Goal: Navigation & Orientation: Find specific page/section

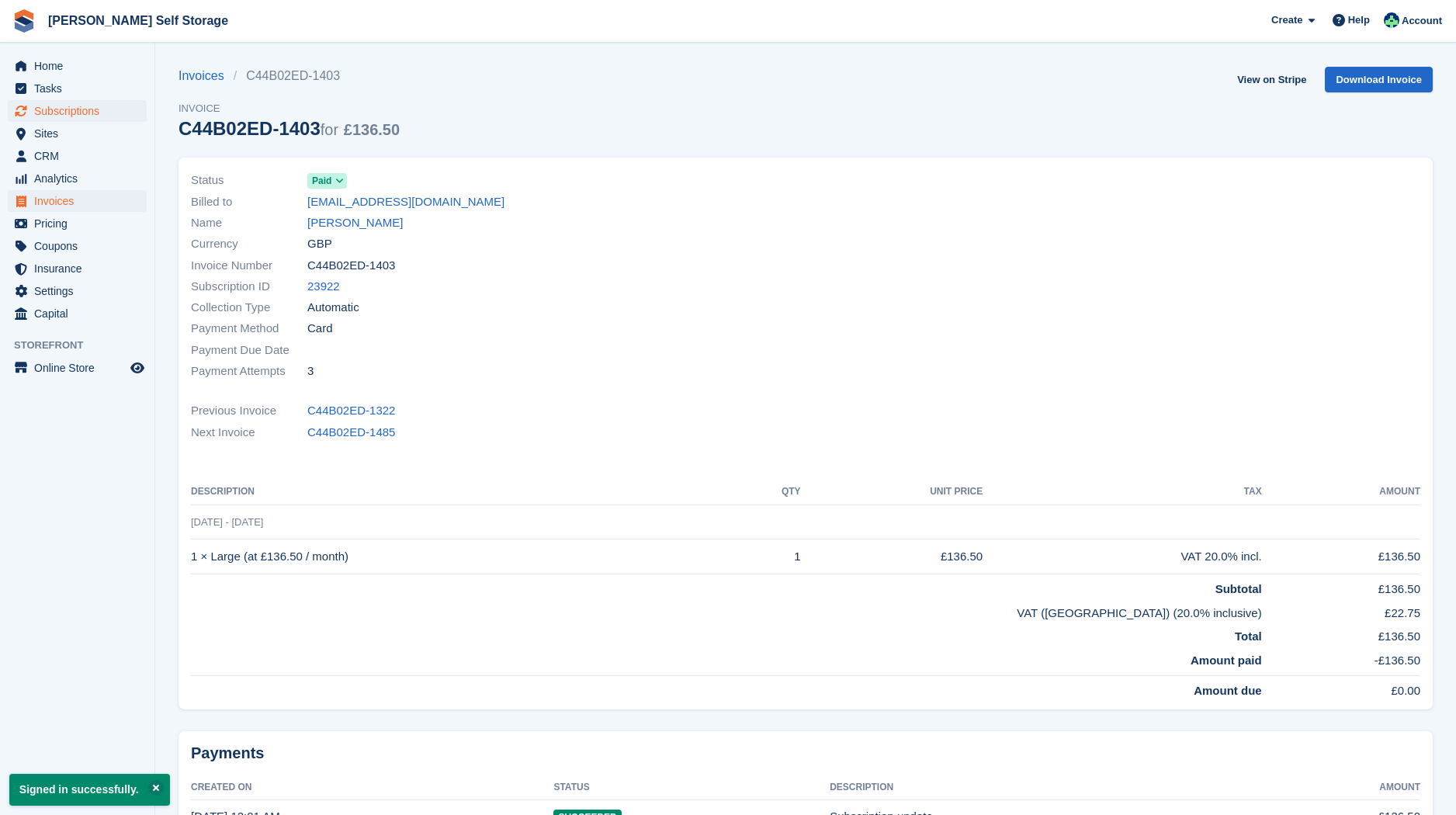
click at [88, 107] on span "Subscriptions" at bounding box center [81, 111] width 93 height 21
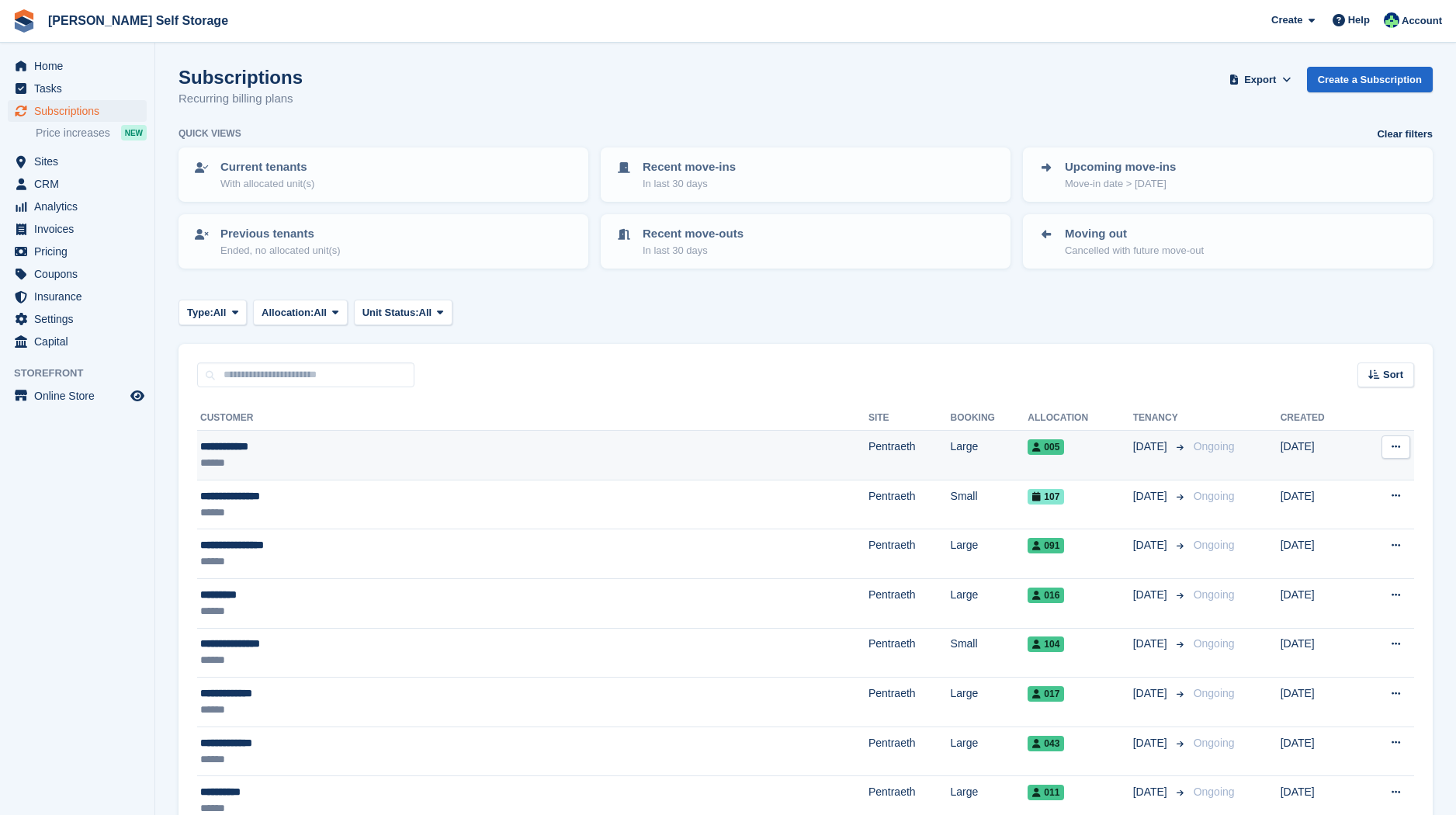
scroll to position [1, 0]
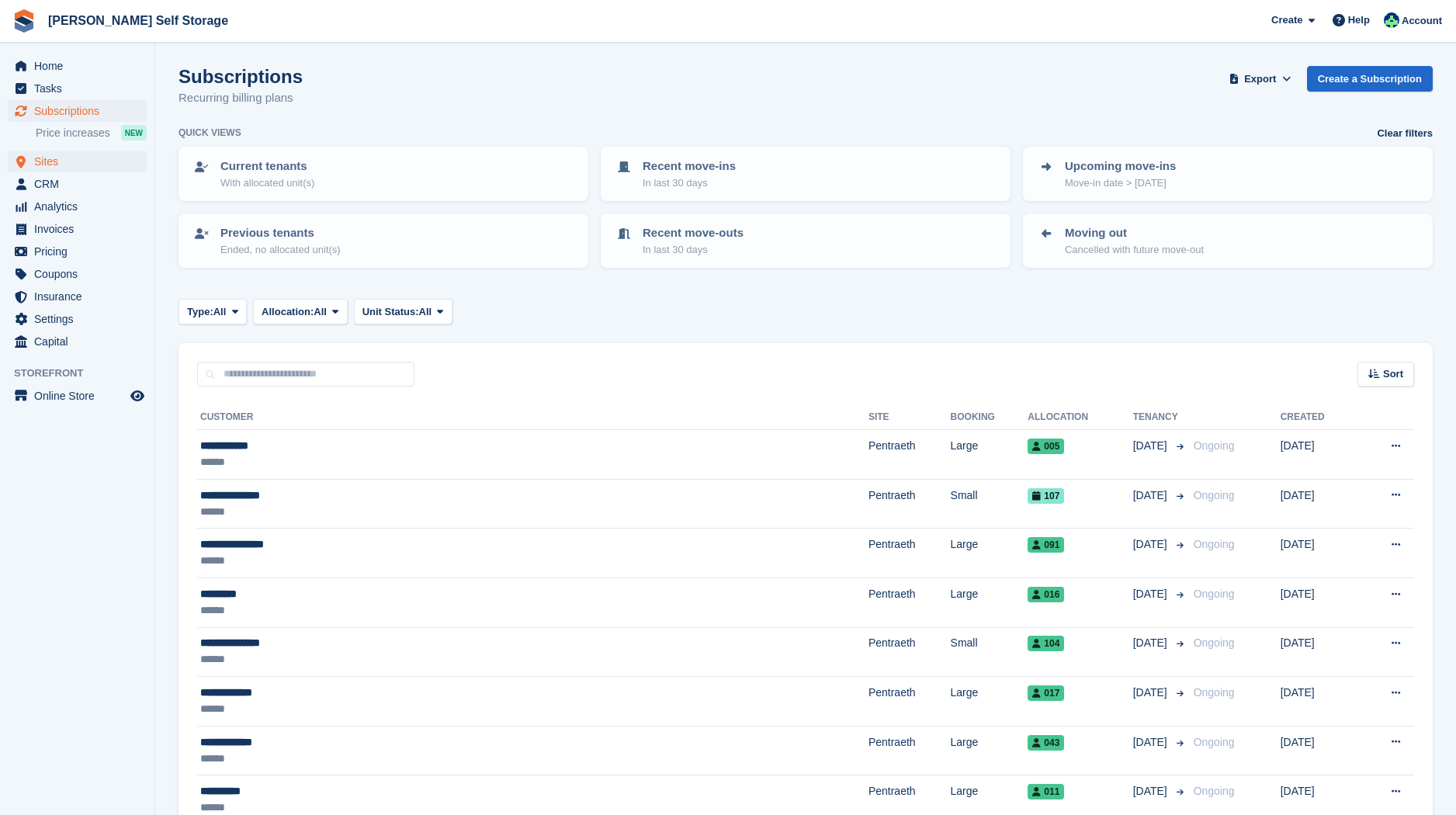
click at [75, 157] on span "Sites" at bounding box center [81, 161] width 93 height 21
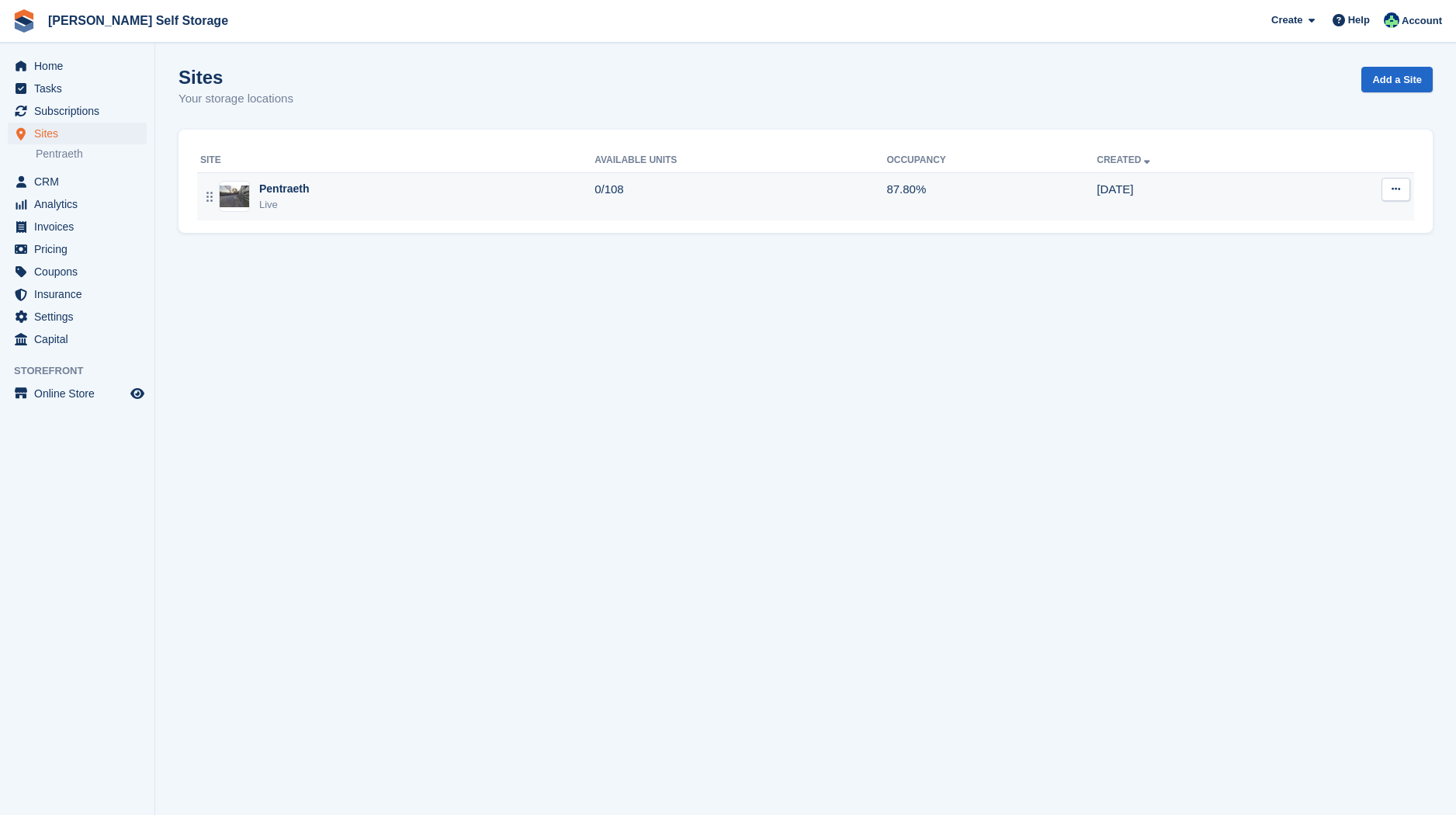
click at [302, 191] on div "Pentraeth" at bounding box center [285, 189] width 51 height 17
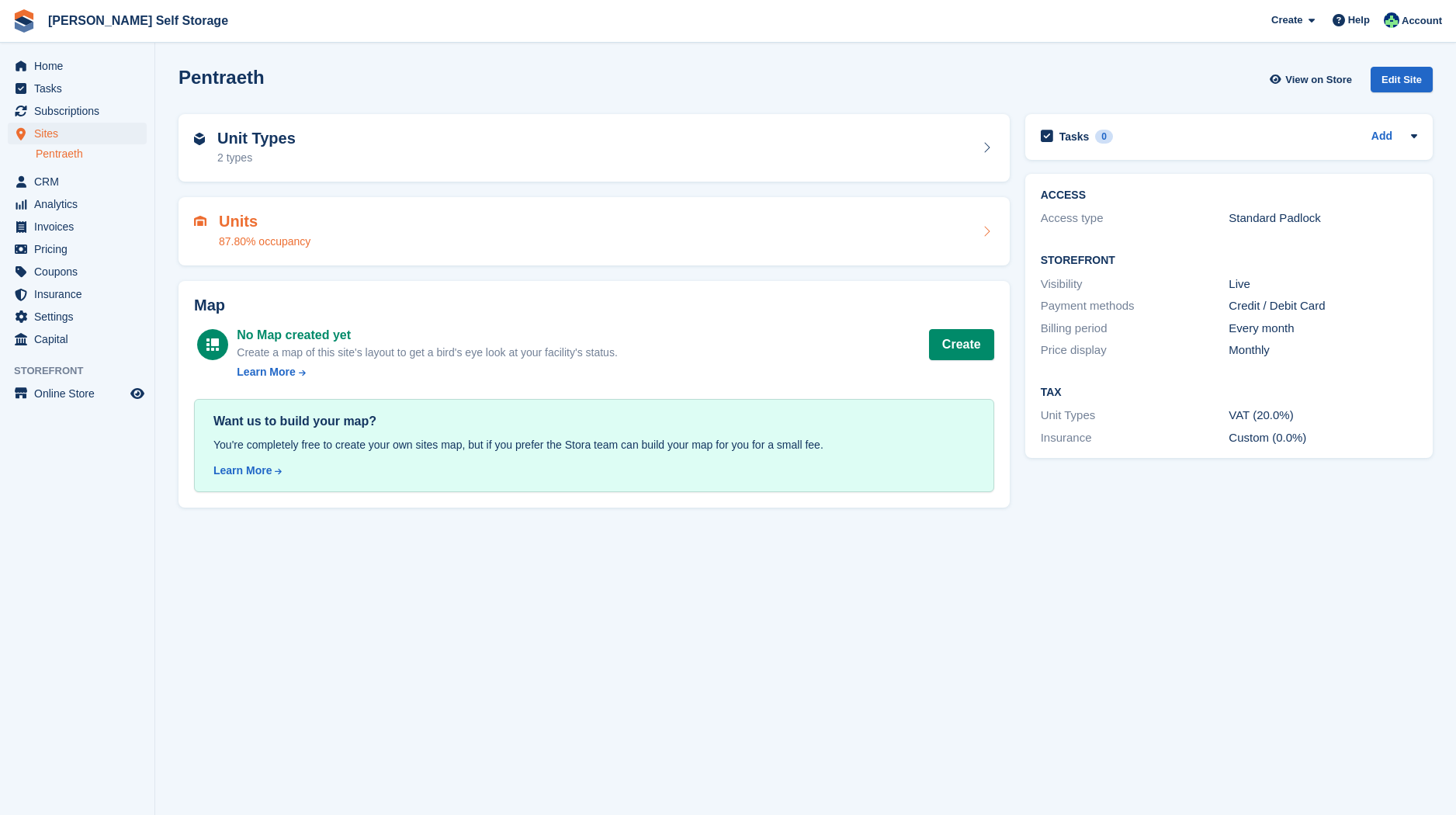
click at [240, 222] on h2 "Units" at bounding box center [265, 222] width 91 height 18
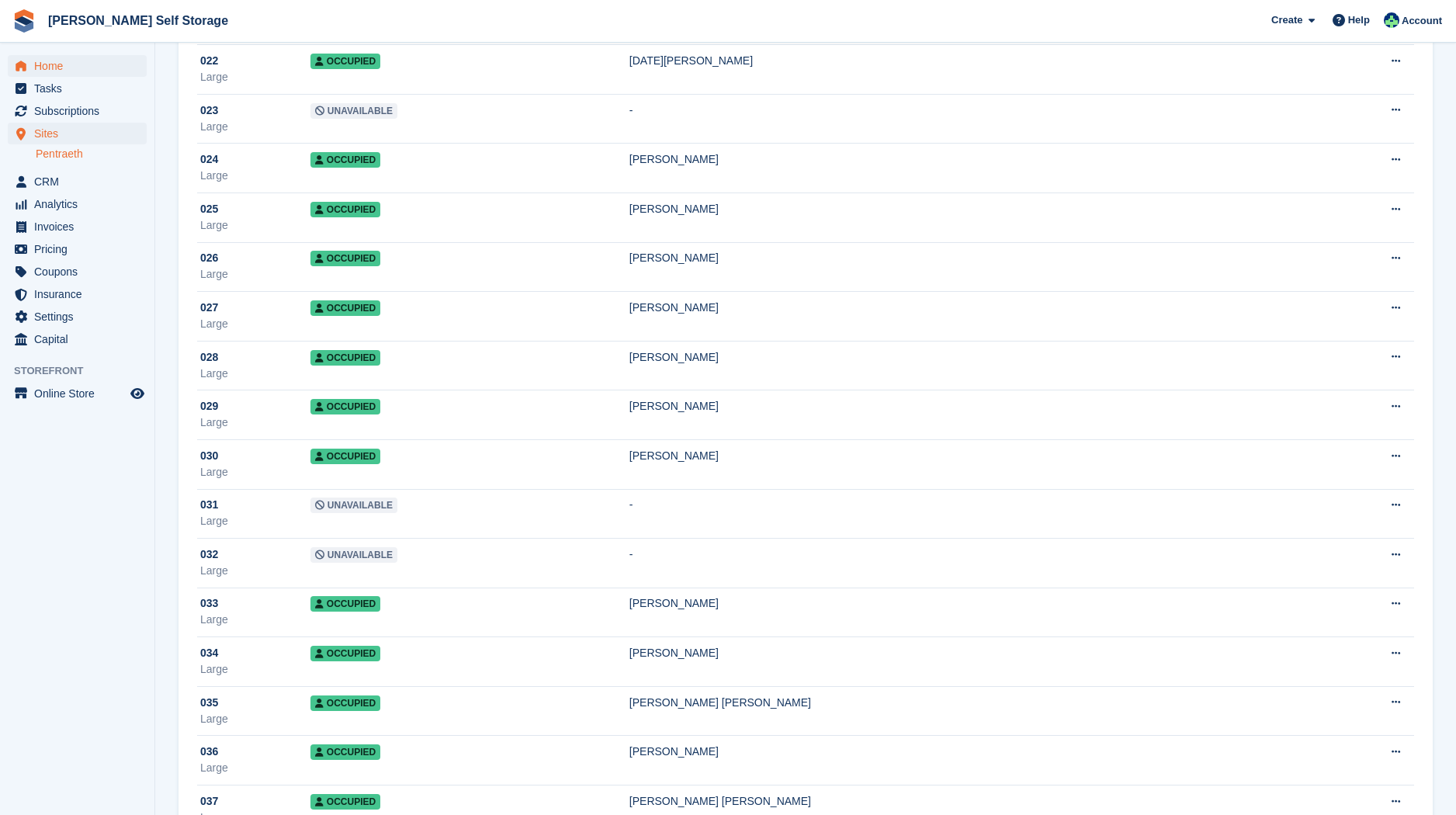
scroll to position [1190, 1]
